Goal: Information Seeking & Learning: Compare options

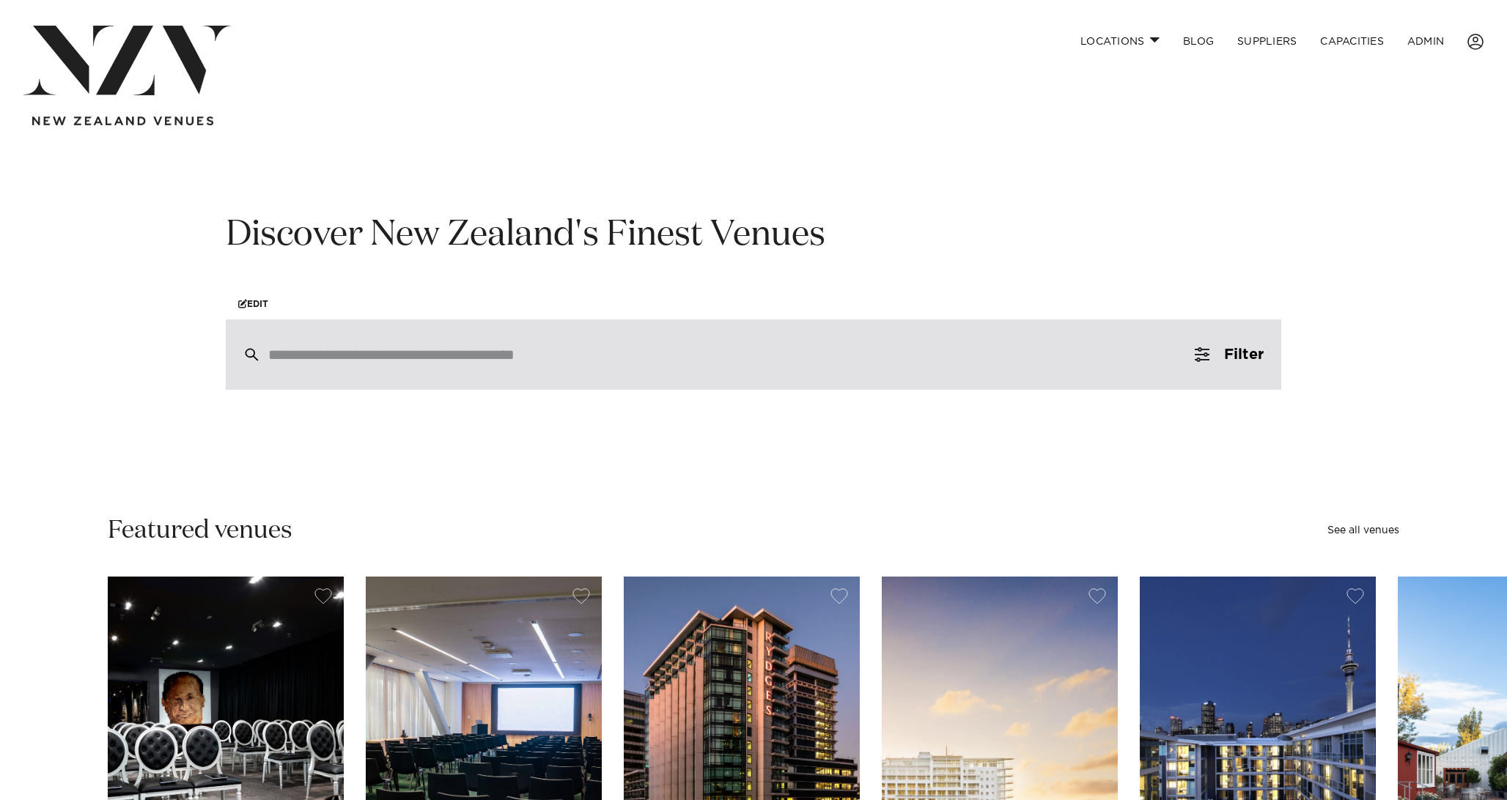
click at [563, 339] on div at bounding box center [754, 355] width 1056 height 70
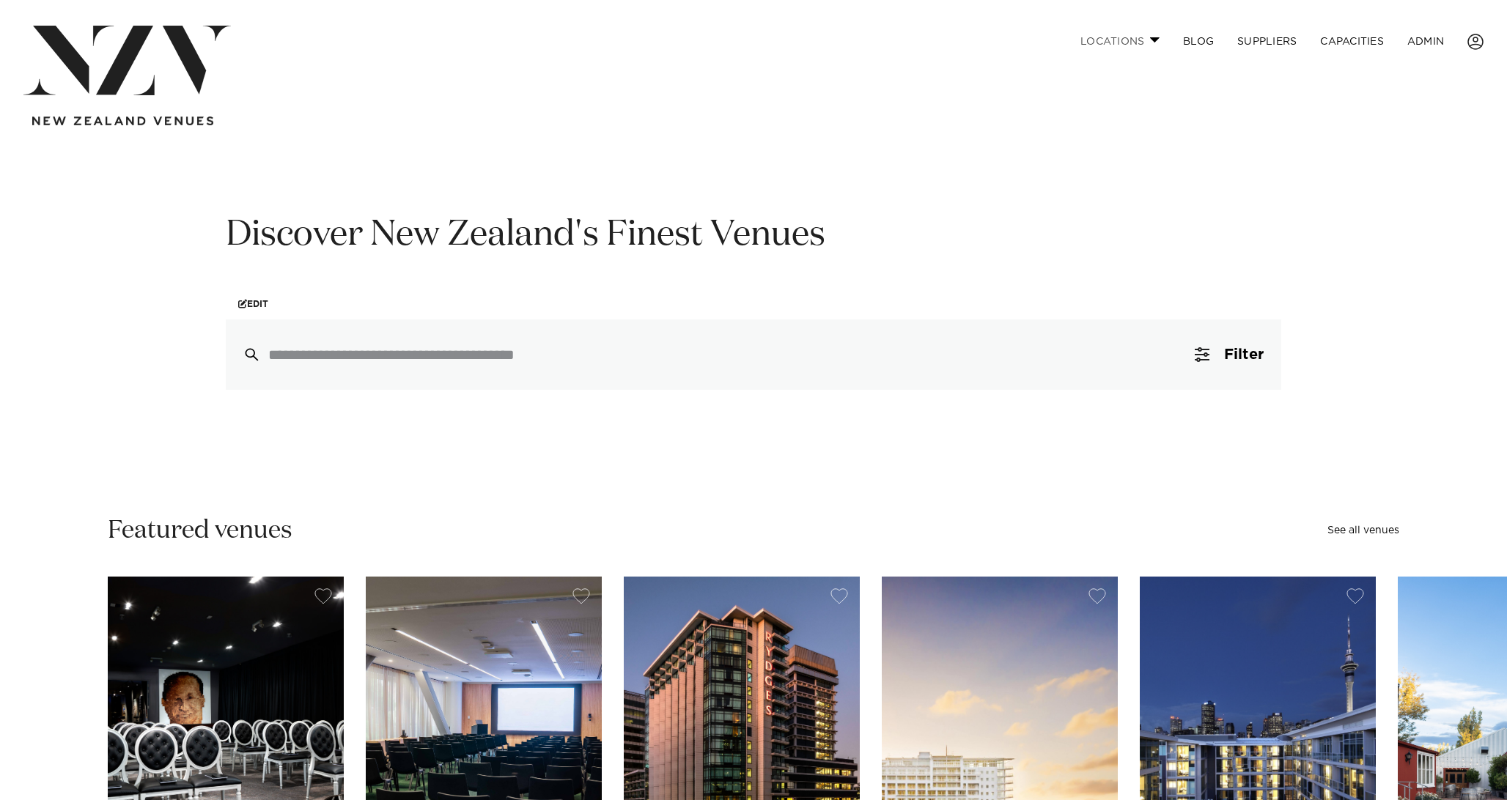
click at [1105, 40] on link "Locations" at bounding box center [1120, 42] width 103 height 32
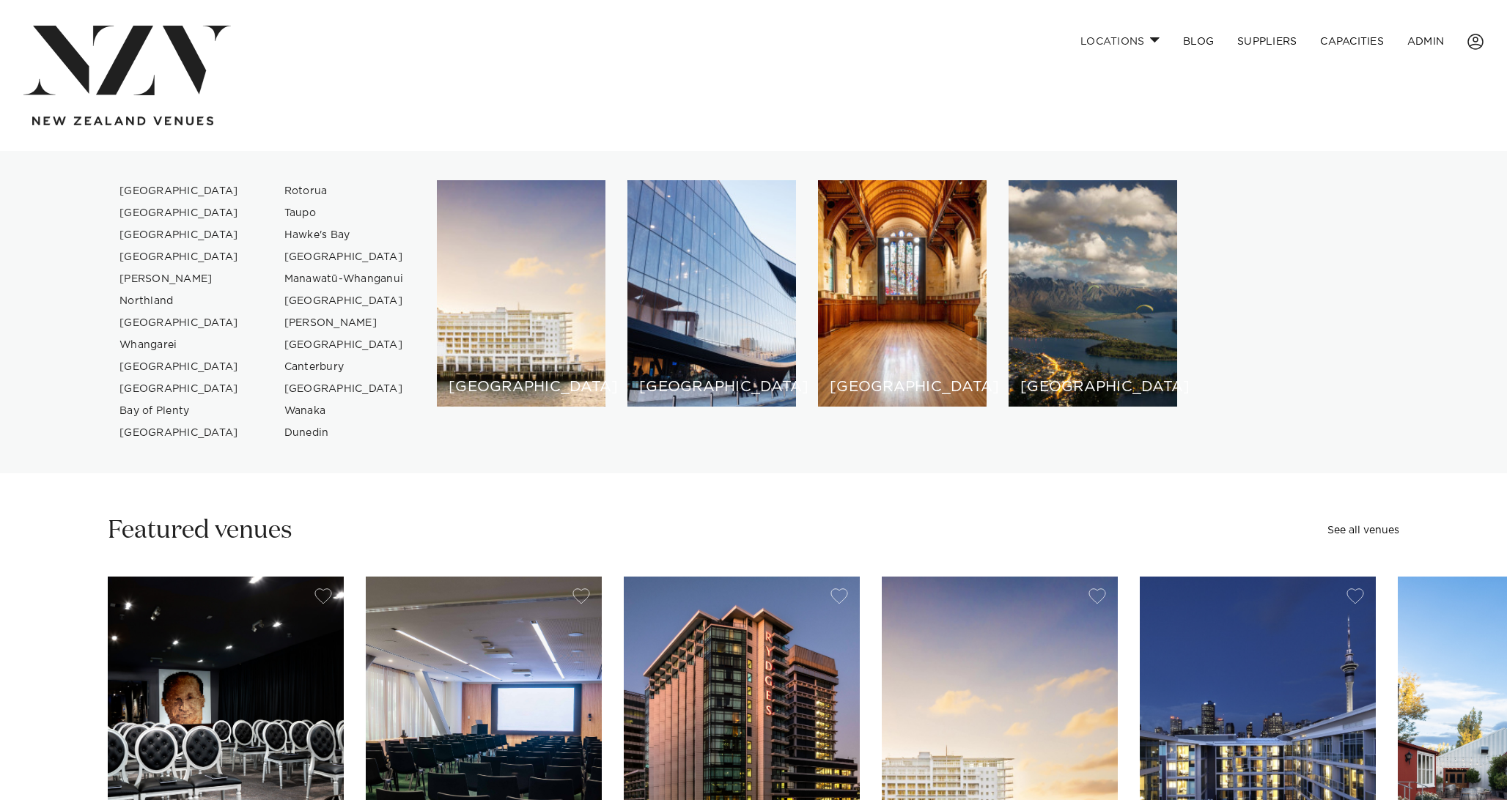
click at [191, 82] on img at bounding box center [126, 61] width 207 height 70
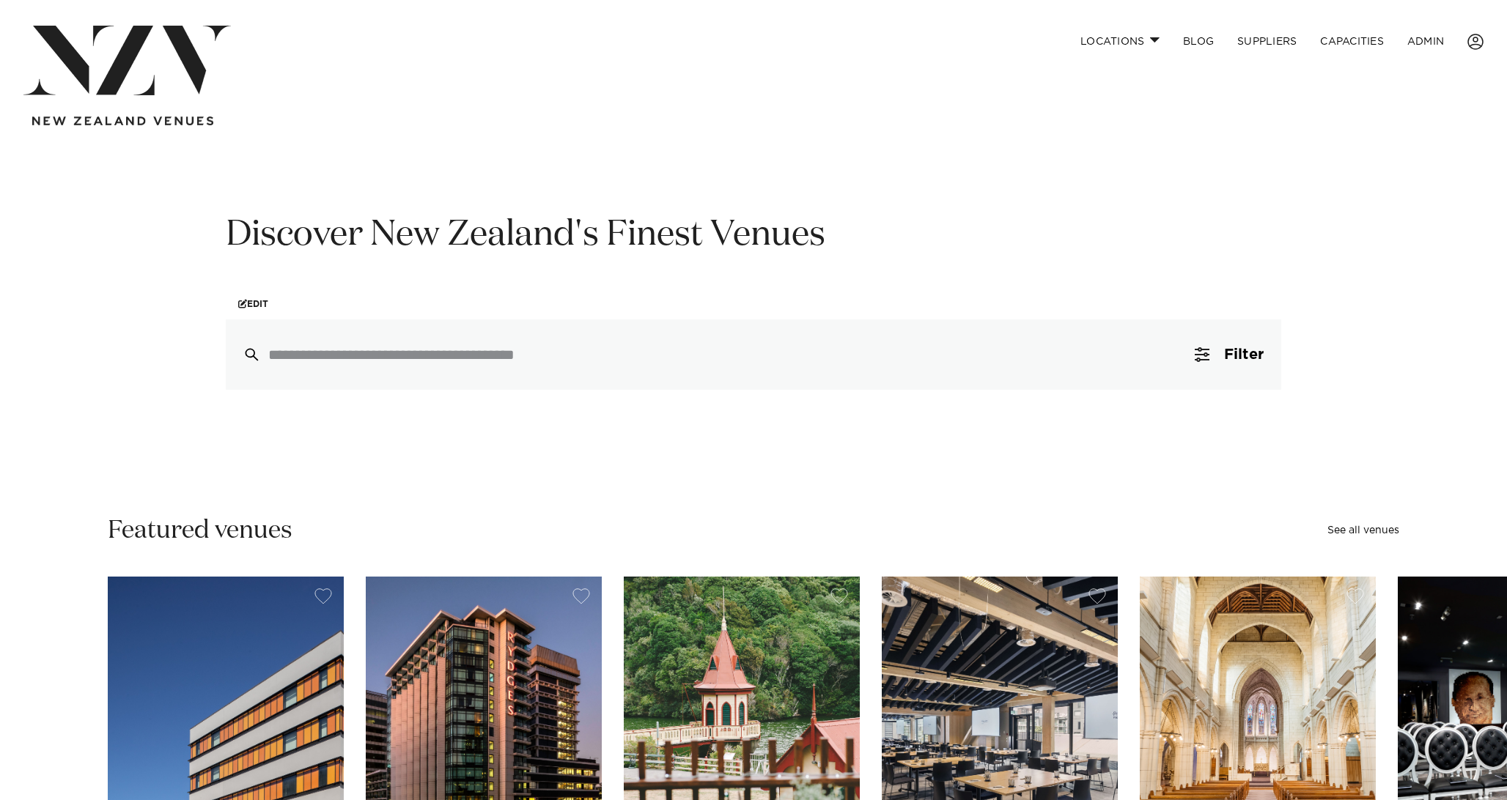
click at [351, 369] on div at bounding box center [754, 355] width 1056 height 70
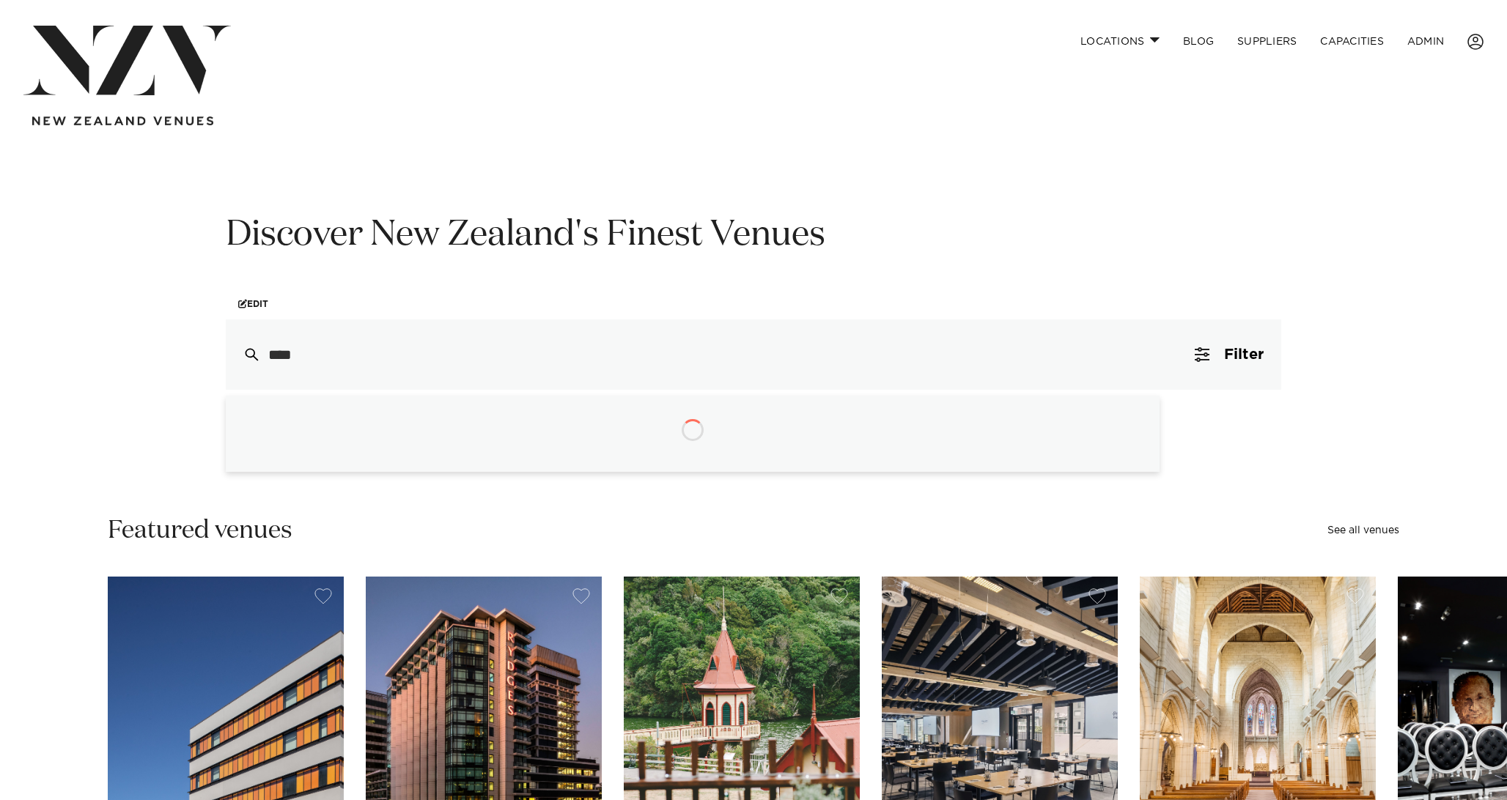
type input "*****"
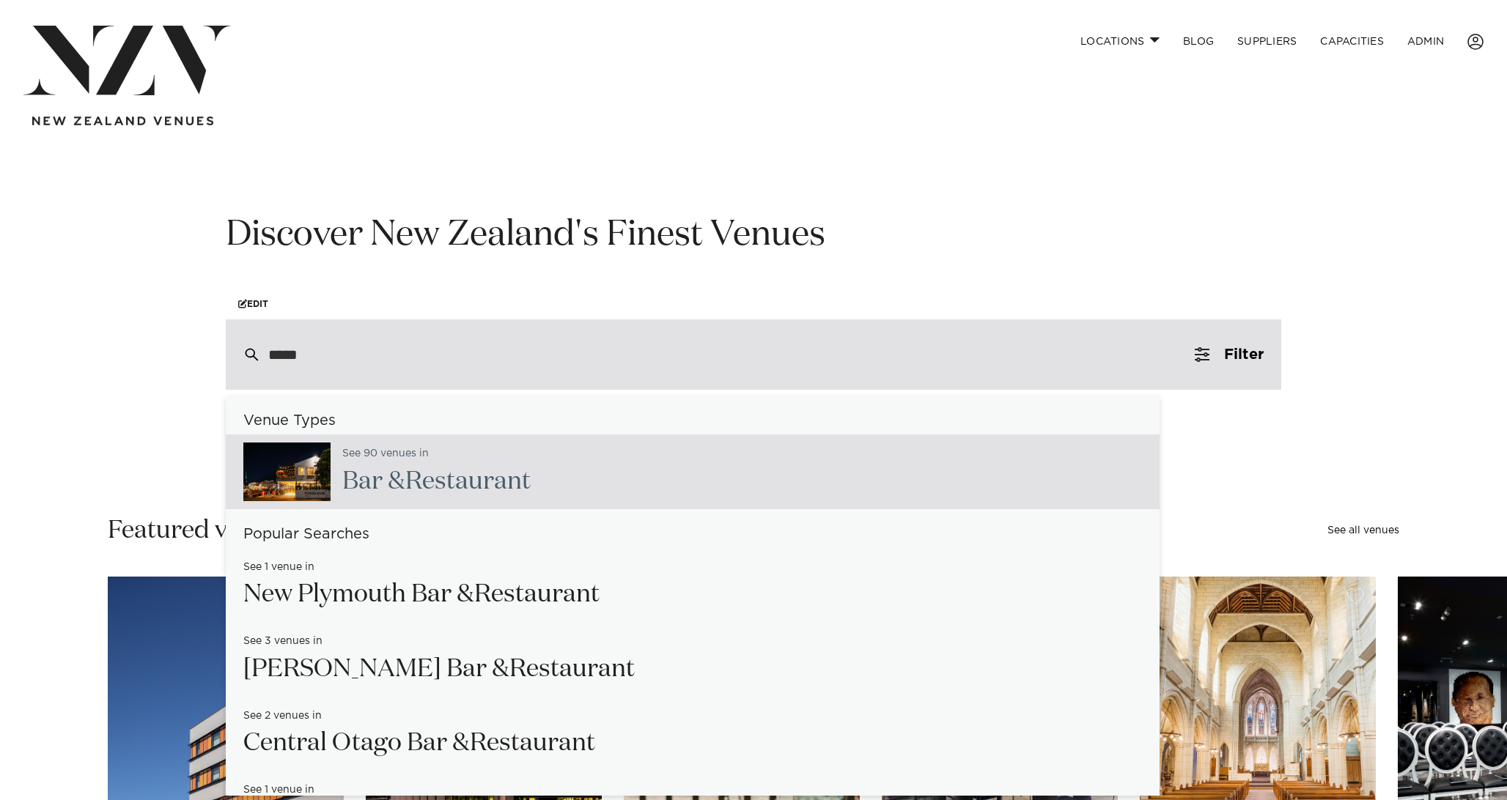
click at [397, 464] on div "See 90 venues in Bar & Resta urant" at bounding box center [431, 472] width 200 height 60
type input "**********"
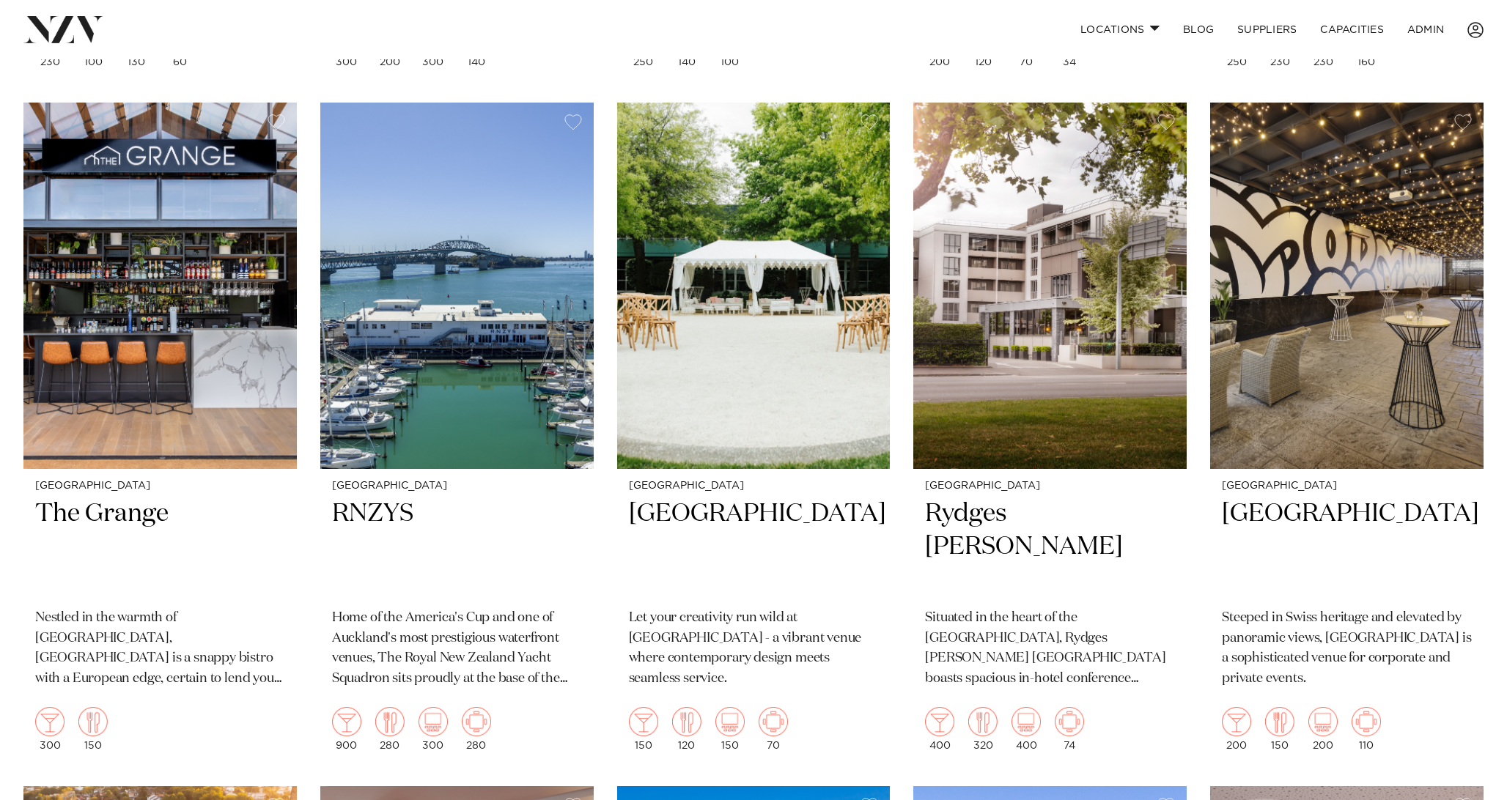
scroll to position [1660, 0]
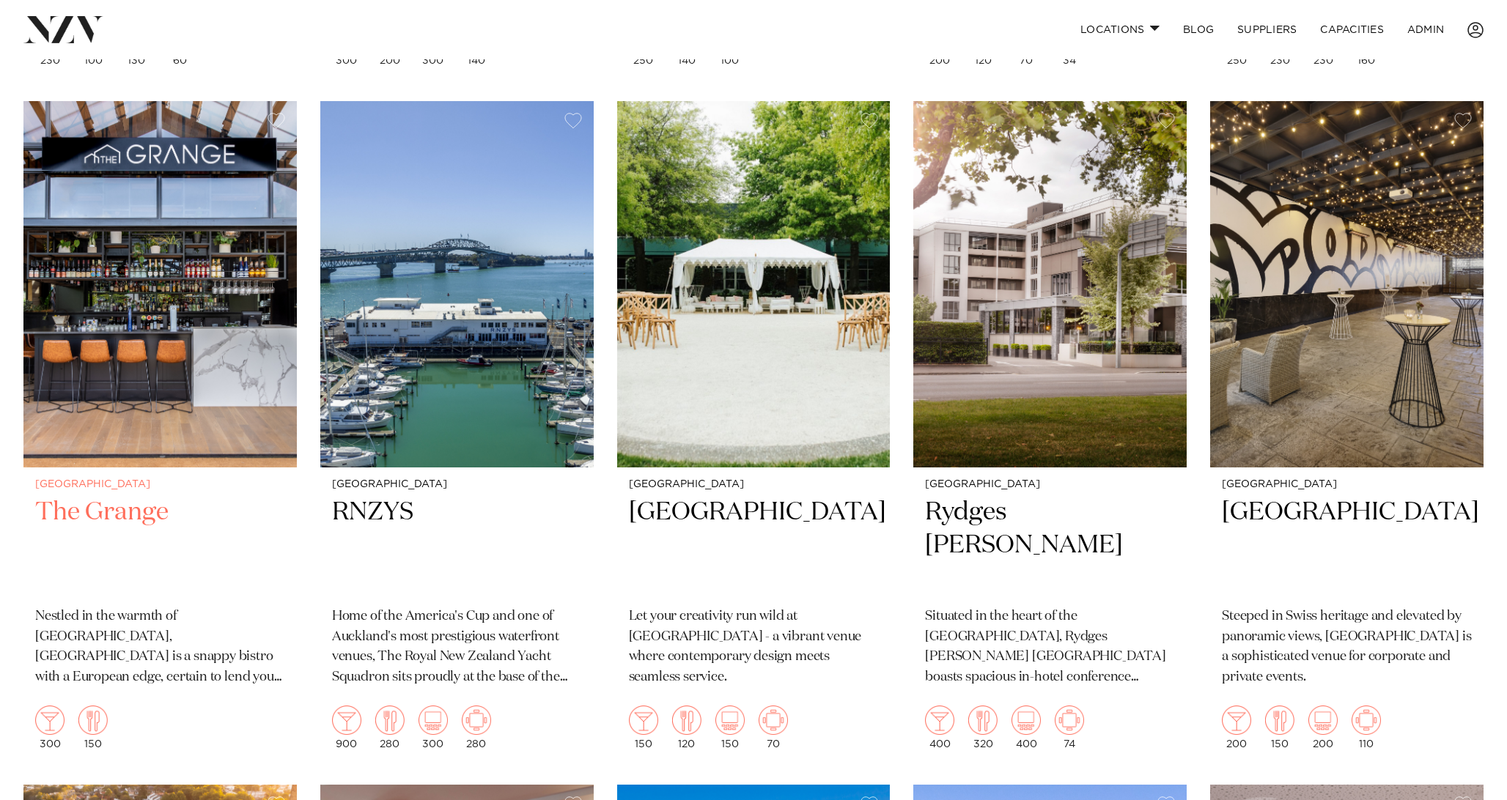
click at [96, 518] on h2 "The Grange" at bounding box center [160, 545] width 250 height 99
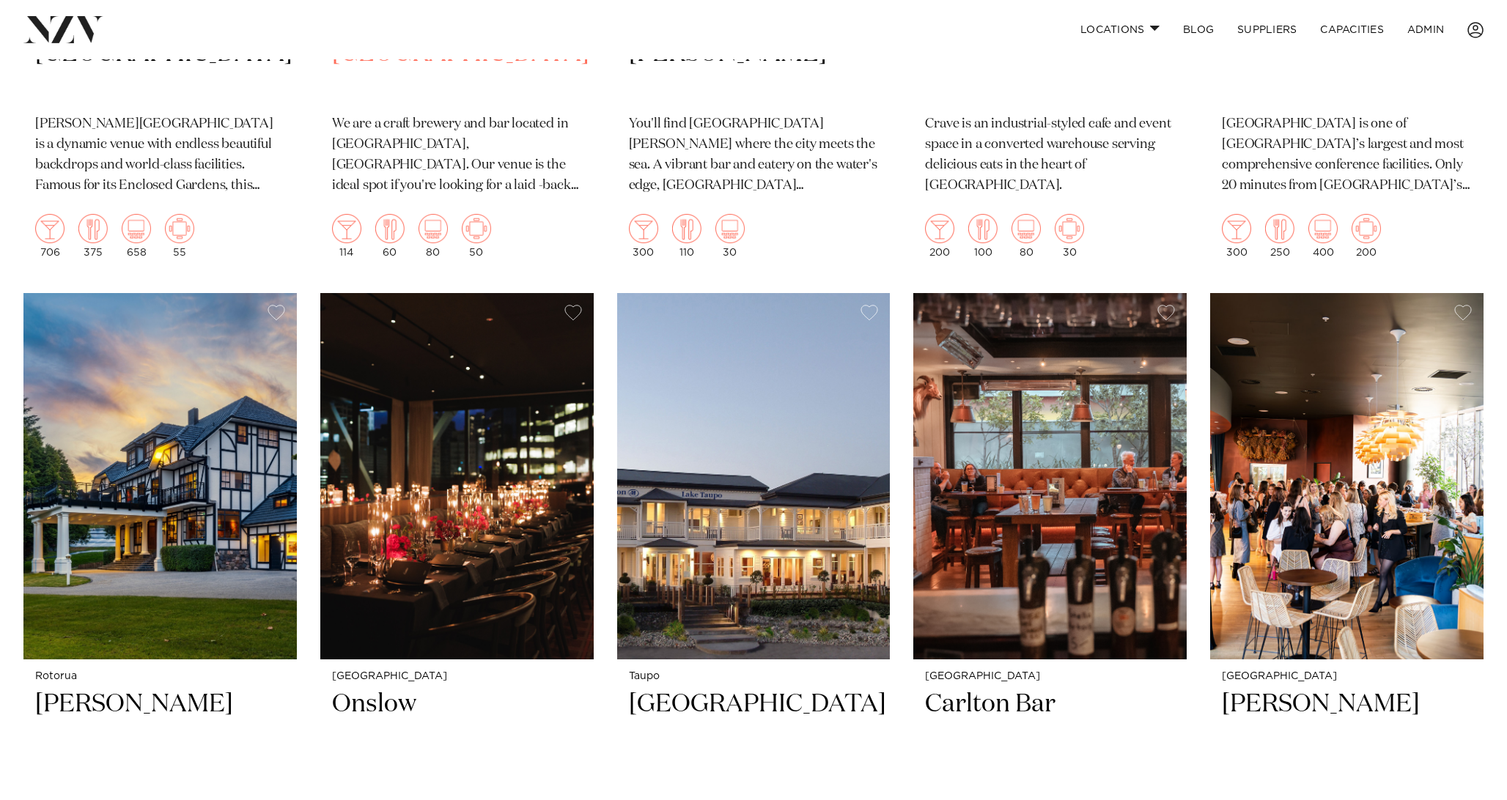
scroll to position [3523, 0]
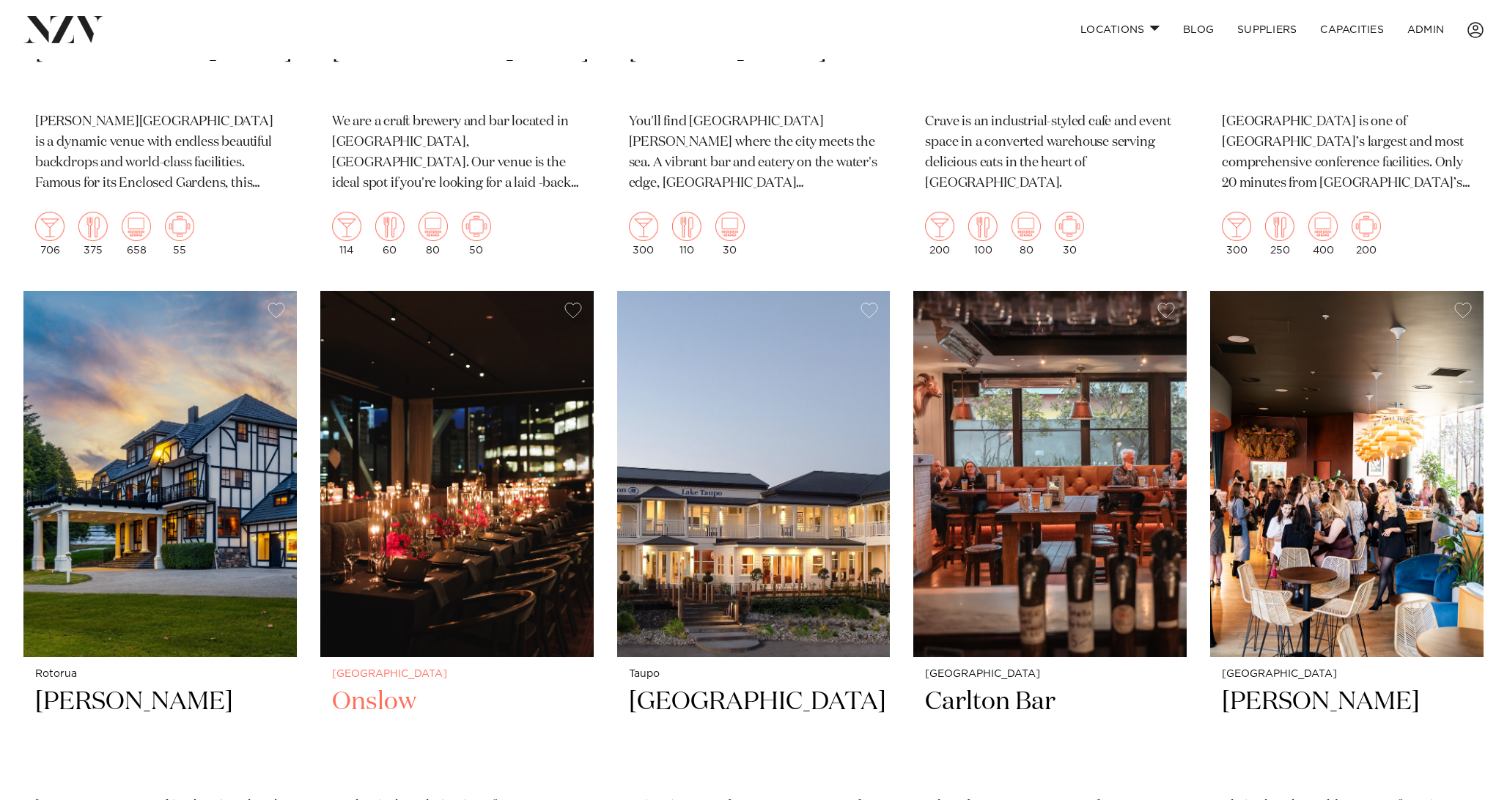
click at [375, 702] on h2 "Onslow" at bounding box center [457, 735] width 250 height 99
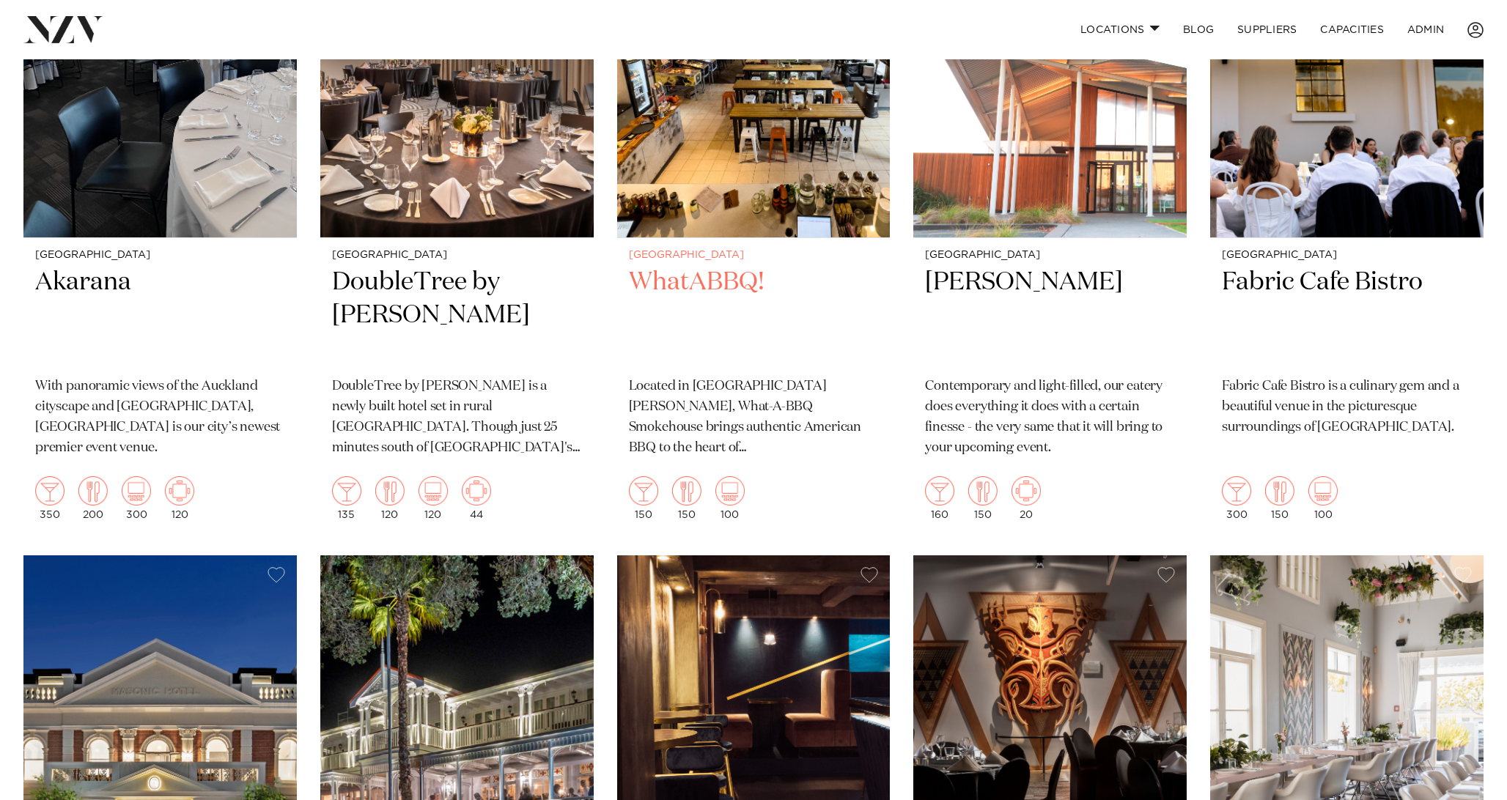
scroll to position [6001, 0]
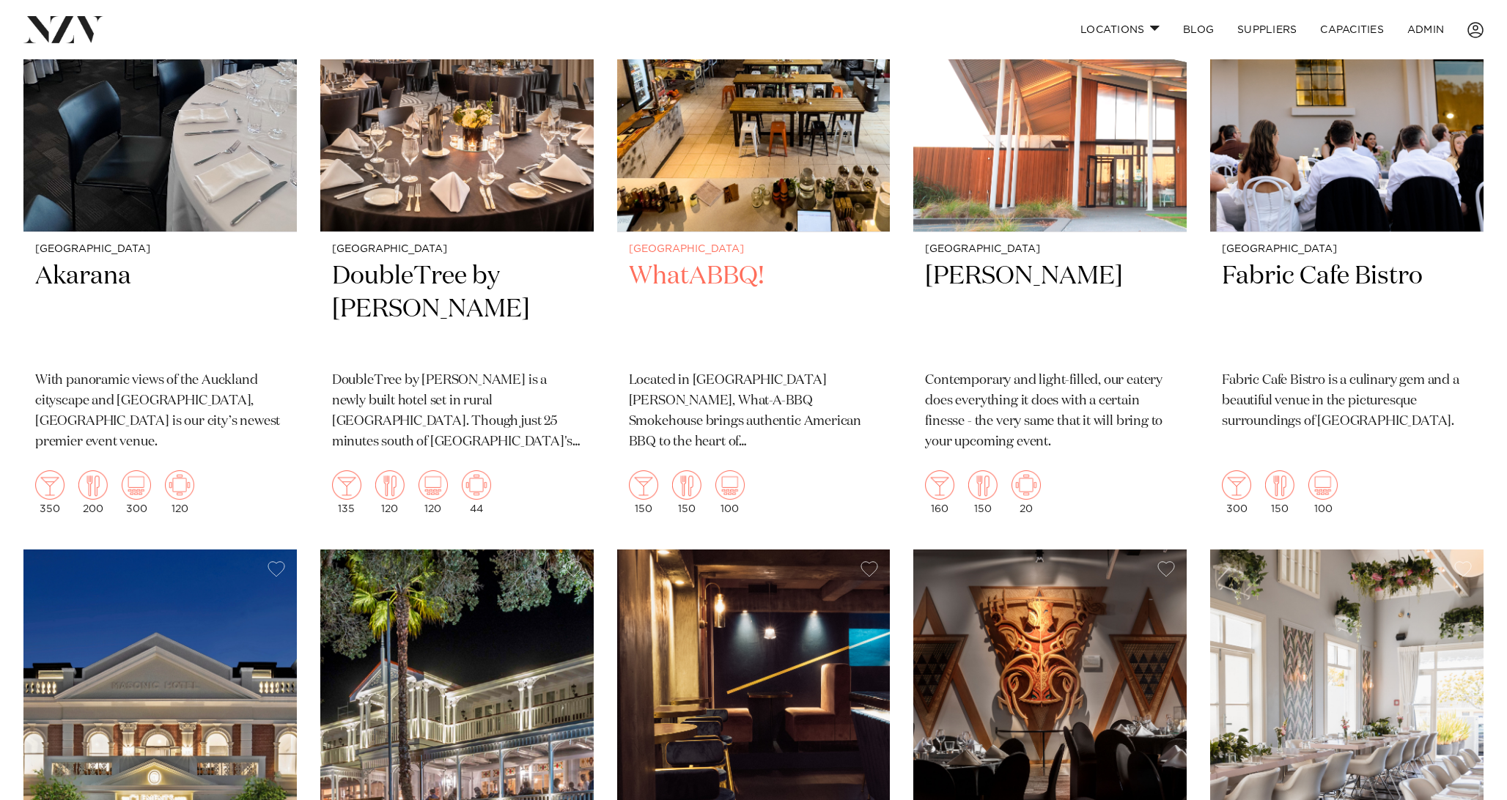
click at [691, 270] on h2 "WhatABBQ!" at bounding box center [754, 309] width 250 height 99
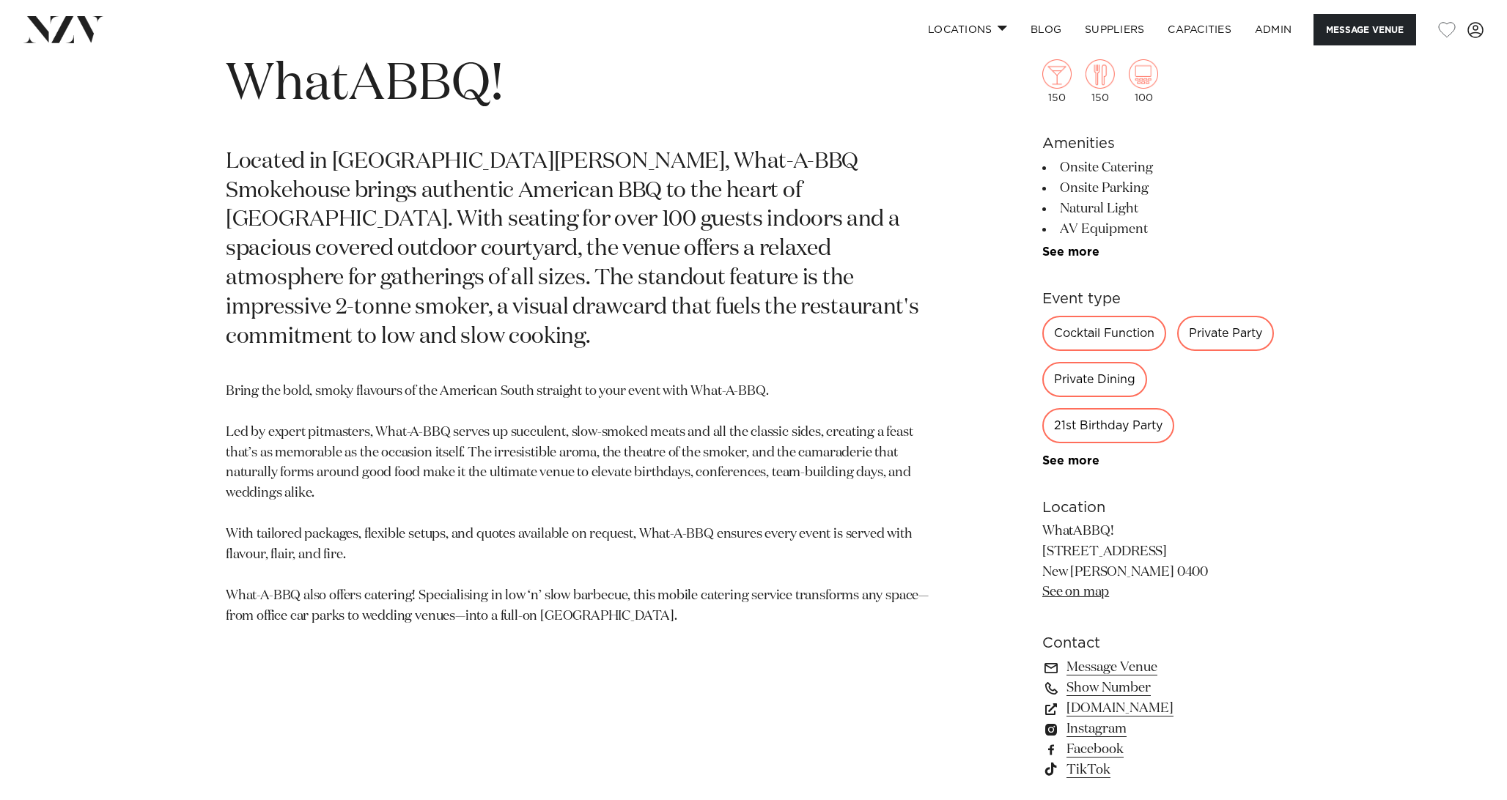
scroll to position [816, 0]
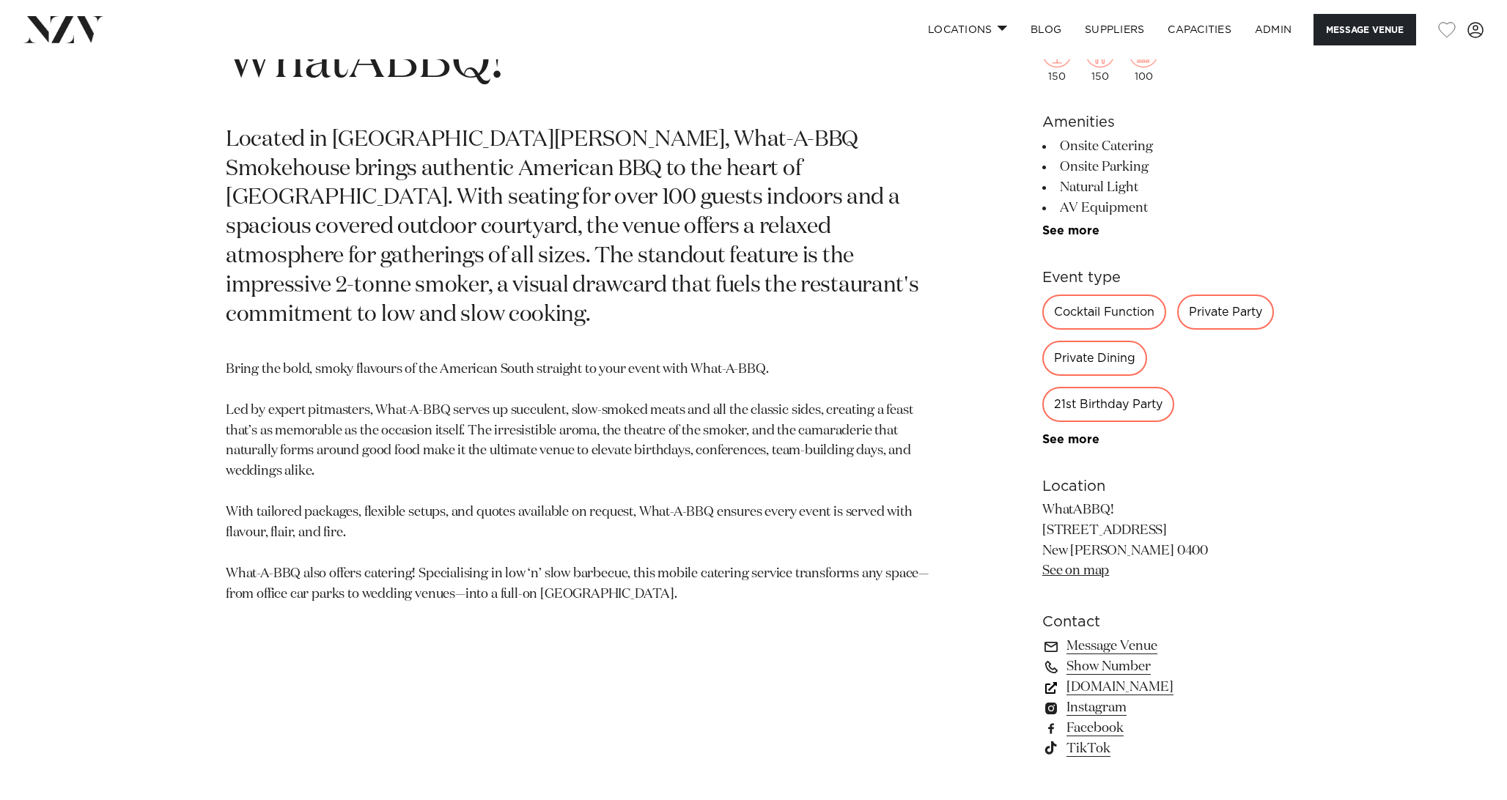
click at [1078, 690] on link "[DOMAIN_NAME]" at bounding box center [1161, 687] width 239 height 21
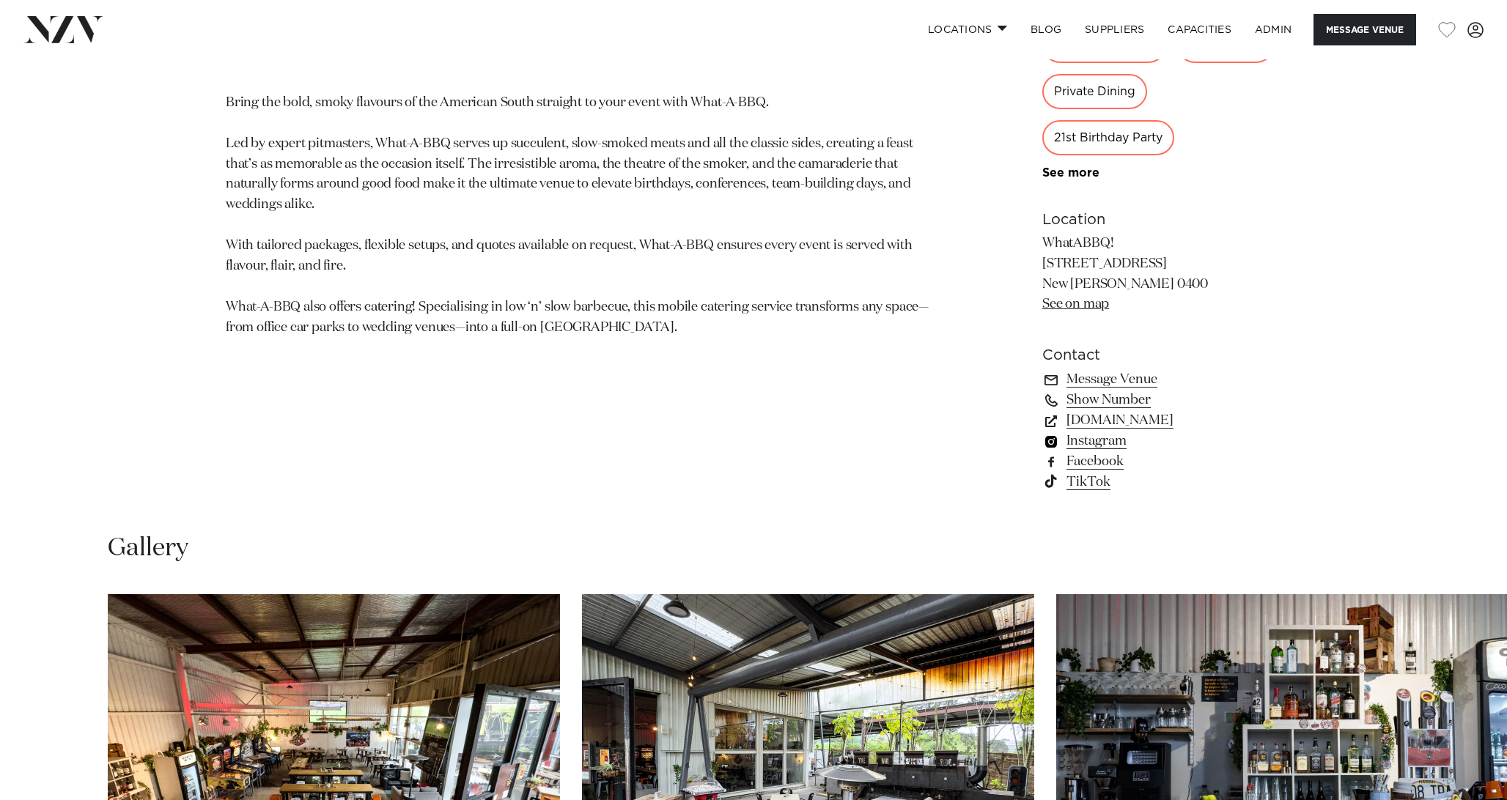
click at [1080, 446] on link "Instagram" at bounding box center [1161, 441] width 239 height 21
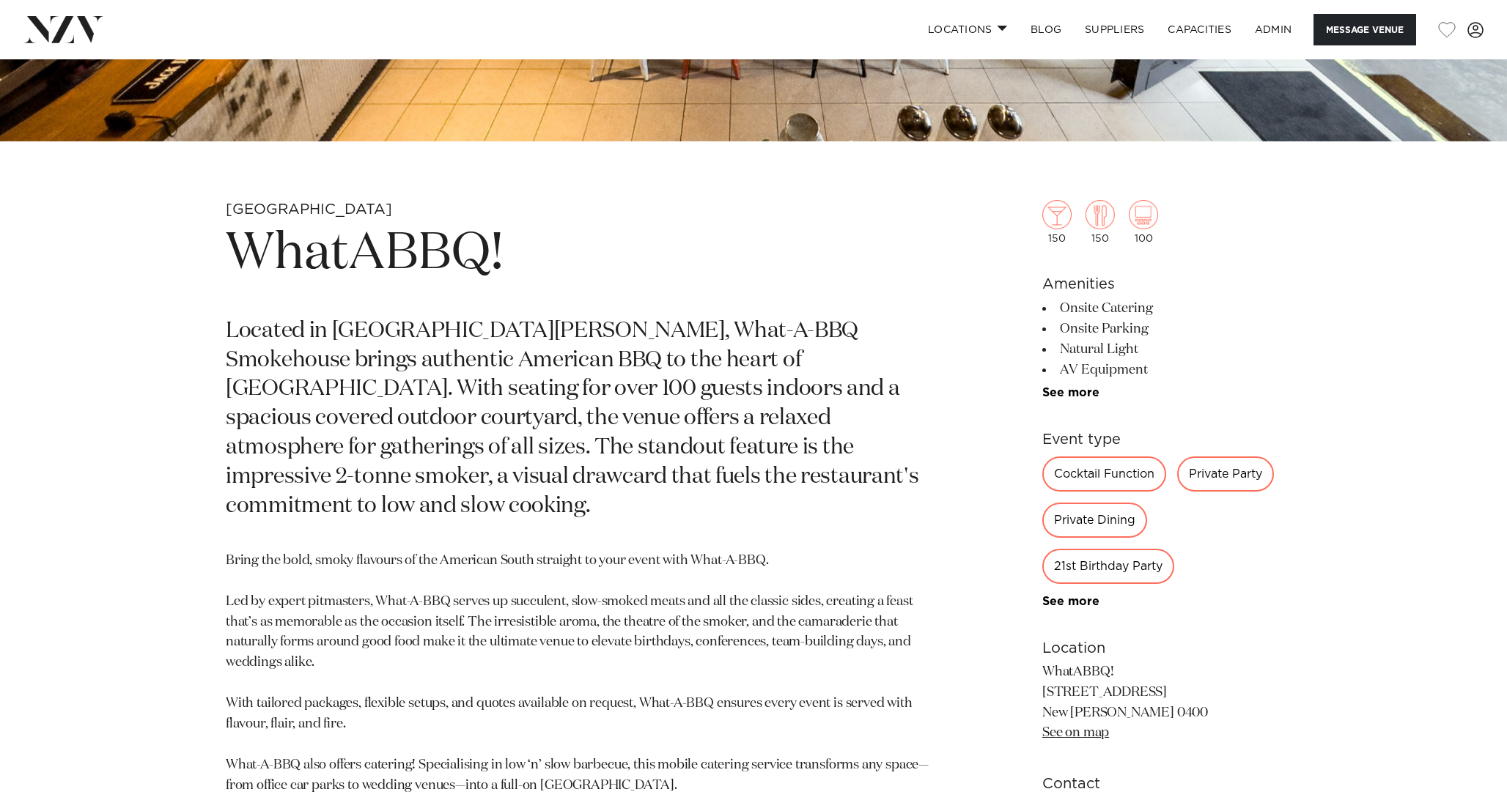
scroll to position [612, 0]
